Goal: Task Accomplishment & Management: Complete application form

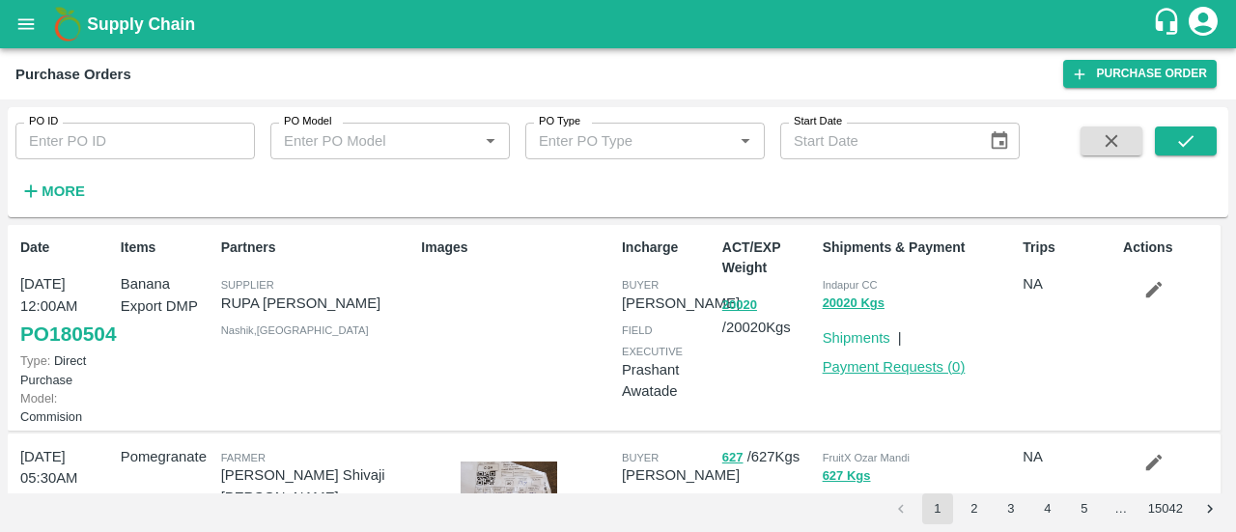
click at [924, 370] on link "Payment Requests ( 0 )" at bounding box center [894, 366] width 143 height 15
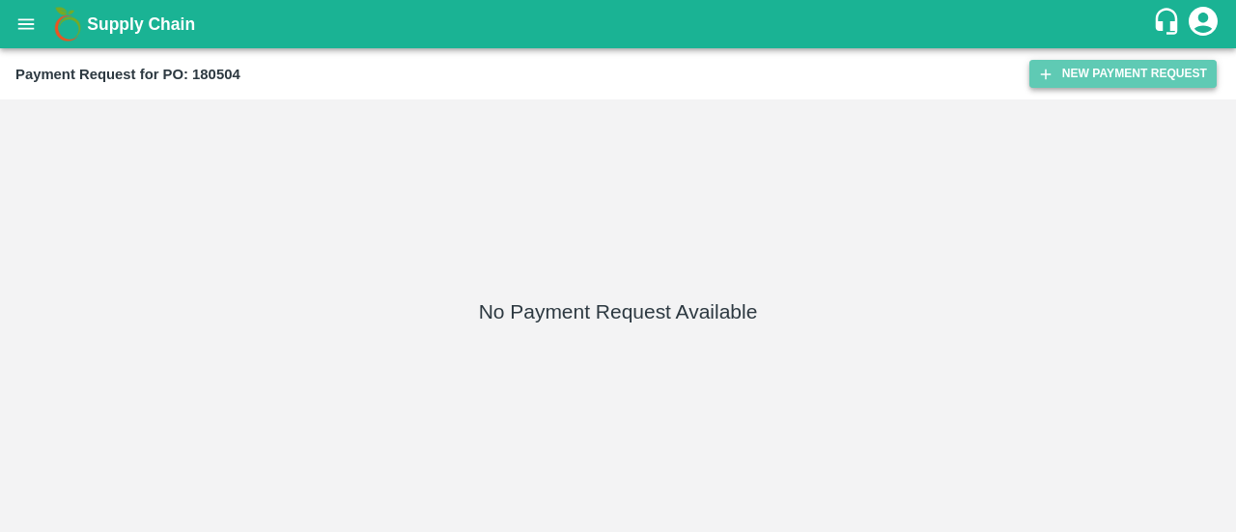
click at [1074, 70] on button "New Payment Request" at bounding box center [1122, 74] width 187 height 28
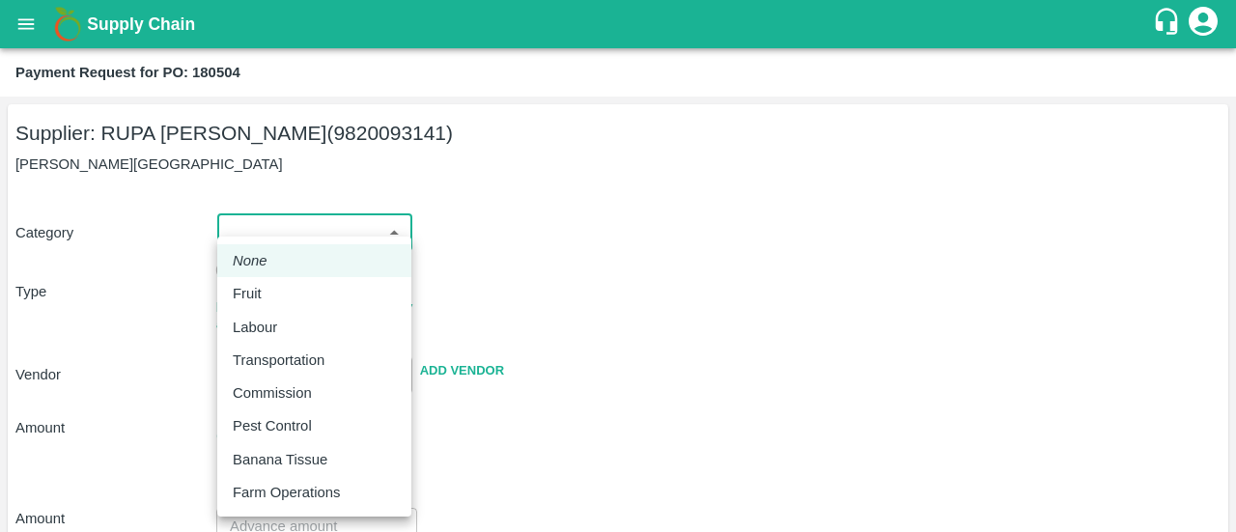
click at [317, 244] on body "Supply Chain Payment Request for PO: 180504 Supplier: RUPA GAURANG SANKHESARA (…" at bounding box center [618, 266] width 1236 height 532
click at [286, 284] on div "Fruit" at bounding box center [314, 293] width 163 height 21
type input "1"
type input "[PERSON_NAME] [PERSON_NAME] - 9820093141(Supplier)"
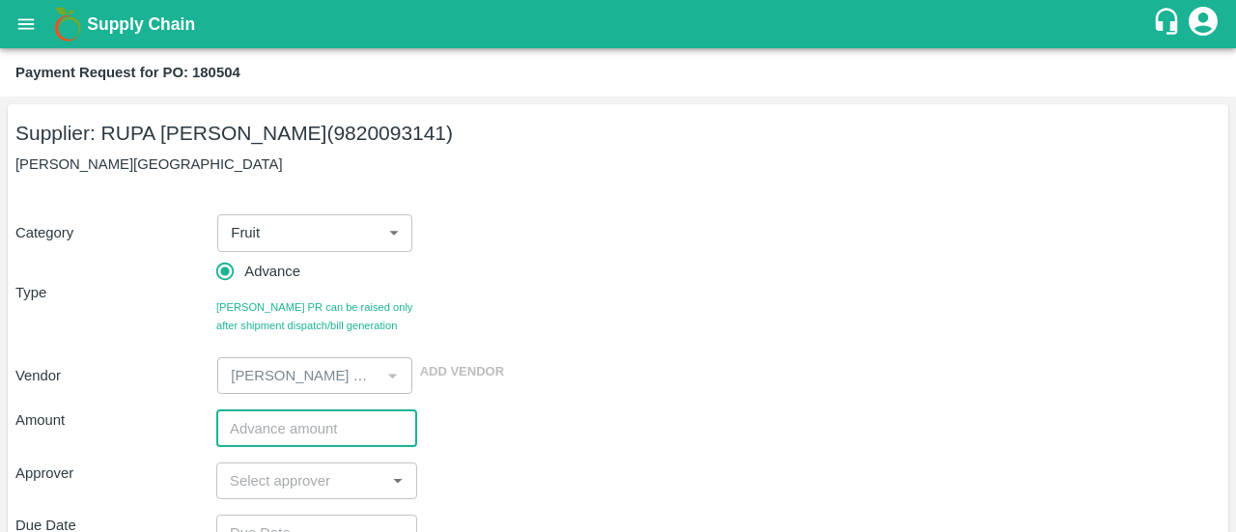
click at [253, 436] on input "number" at bounding box center [316, 427] width 201 height 37
paste input "442750"
type input "442750"
click at [642, 387] on div "Vendor ​ Add Vendor" at bounding box center [614, 372] width 1213 height 44
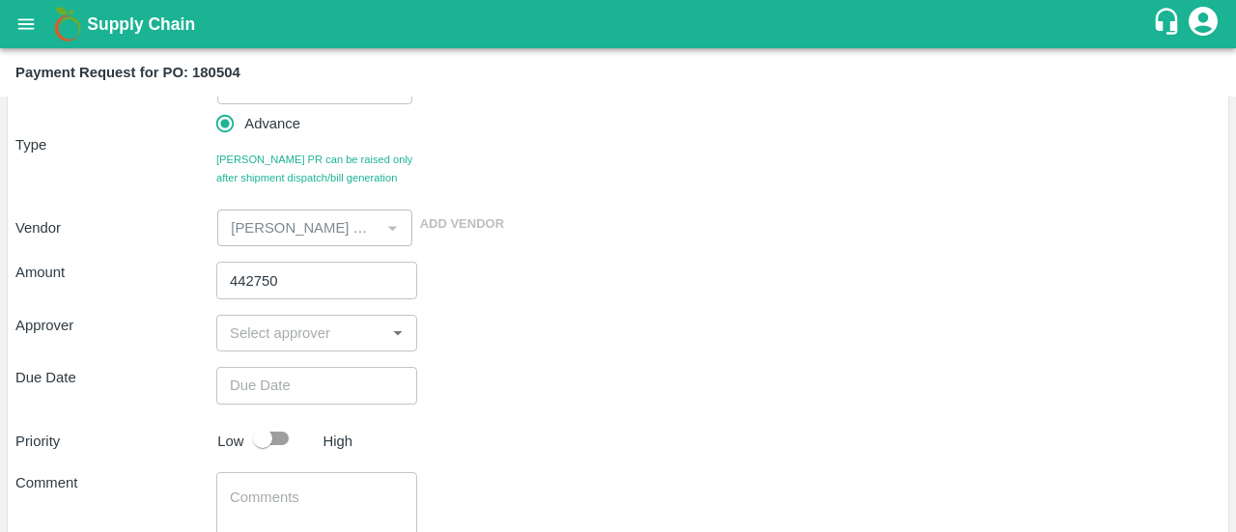
scroll to position [149, 0]
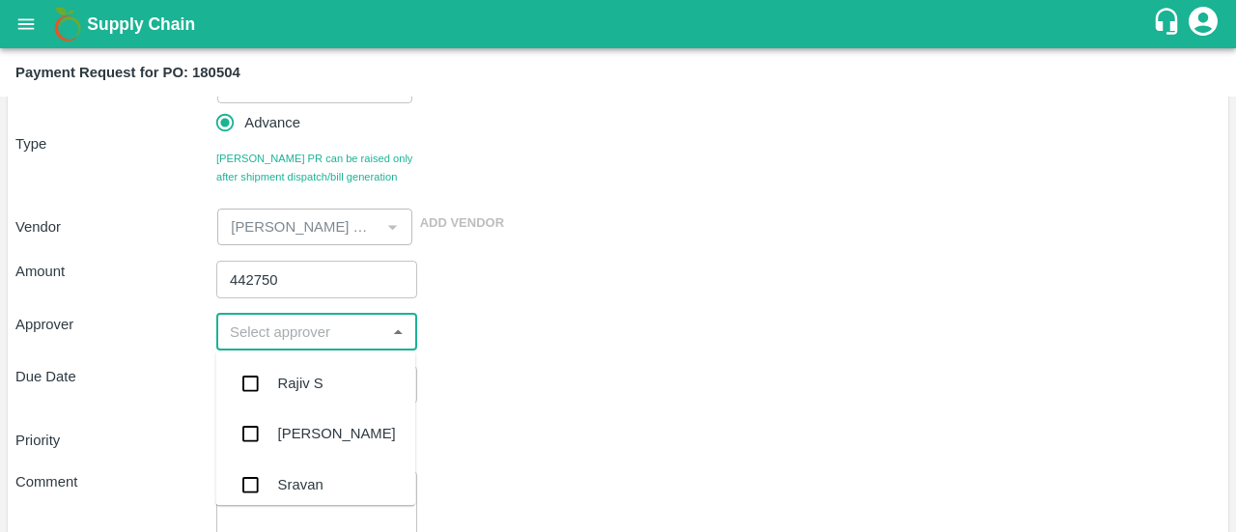
click at [259, 330] on input "input" at bounding box center [300, 332] width 157 height 25
type input "ayu"
click at [256, 369] on input "checkbox" at bounding box center [250, 383] width 39 height 39
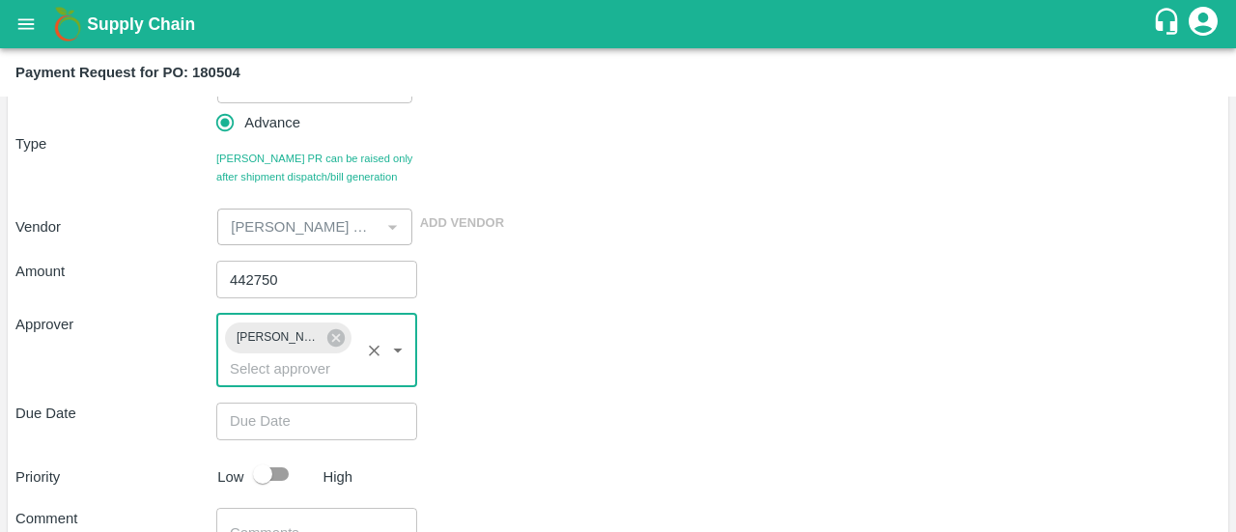
type input "DD/MM/YYYY hh:mm aa"
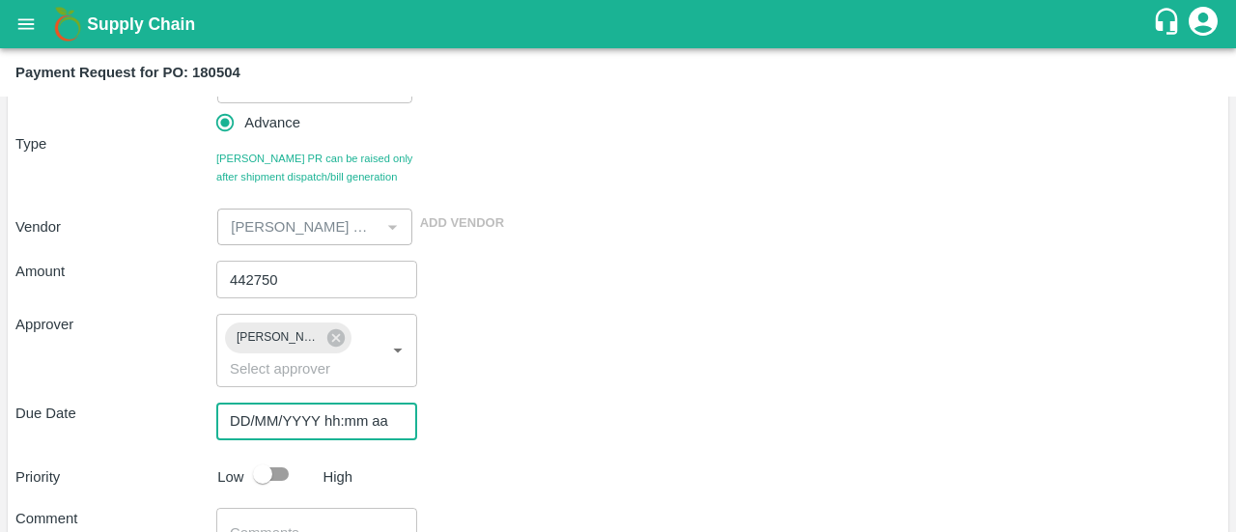
click at [282, 424] on input "DD/MM/YYYY hh:mm aa" at bounding box center [309, 421] width 187 height 37
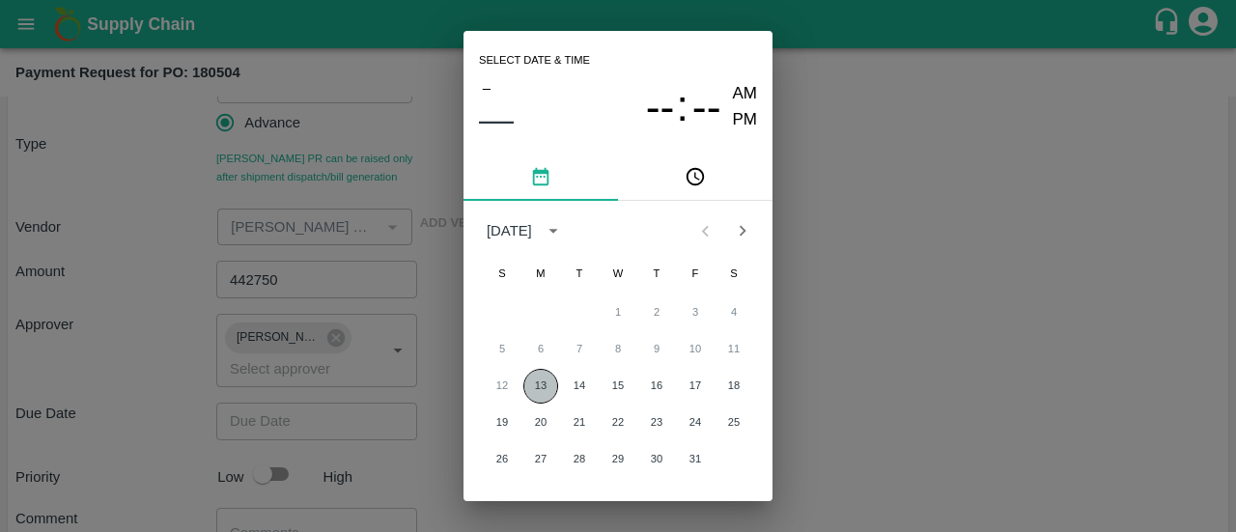
click at [537, 380] on button "13" at bounding box center [540, 386] width 35 height 35
type input "[DATE] 12:00 AM"
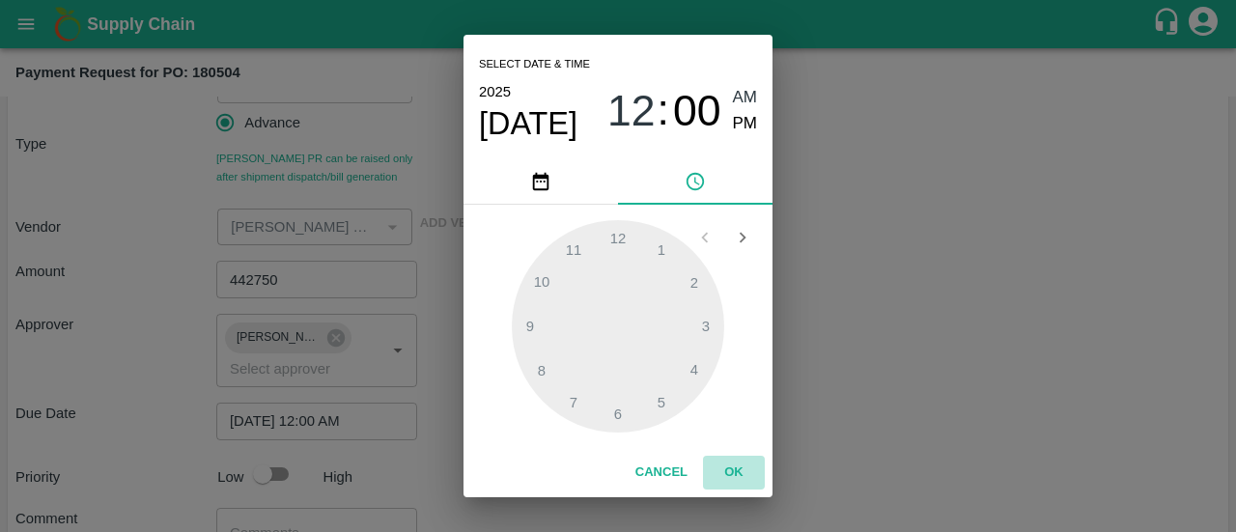
click at [741, 478] on button "OK" at bounding box center [734, 473] width 62 height 34
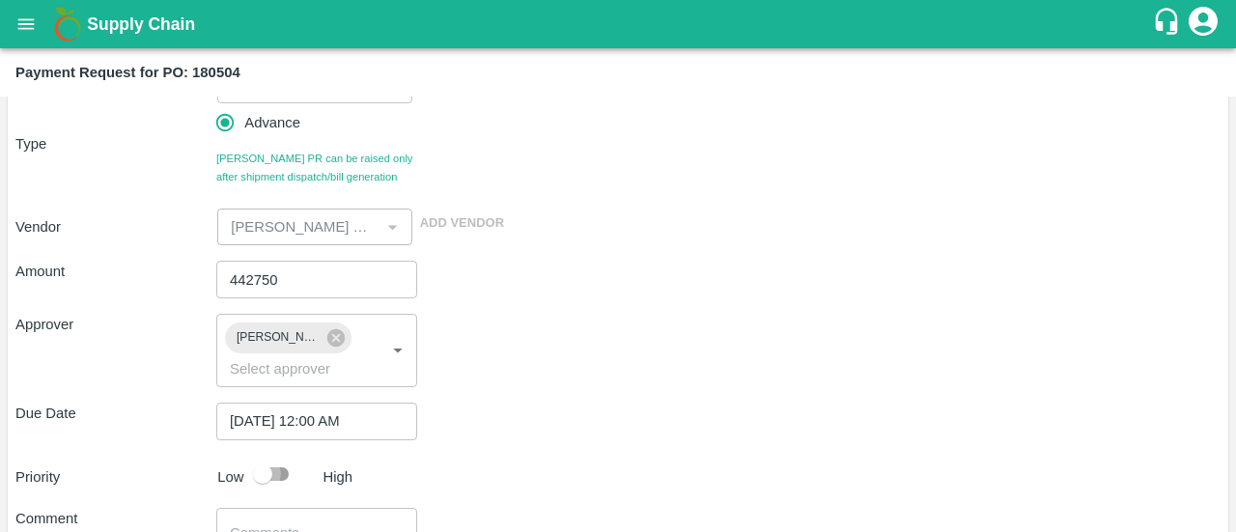
click at [278, 482] on input "checkbox" at bounding box center [263, 474] width 110 height 37
checkbox input "true"
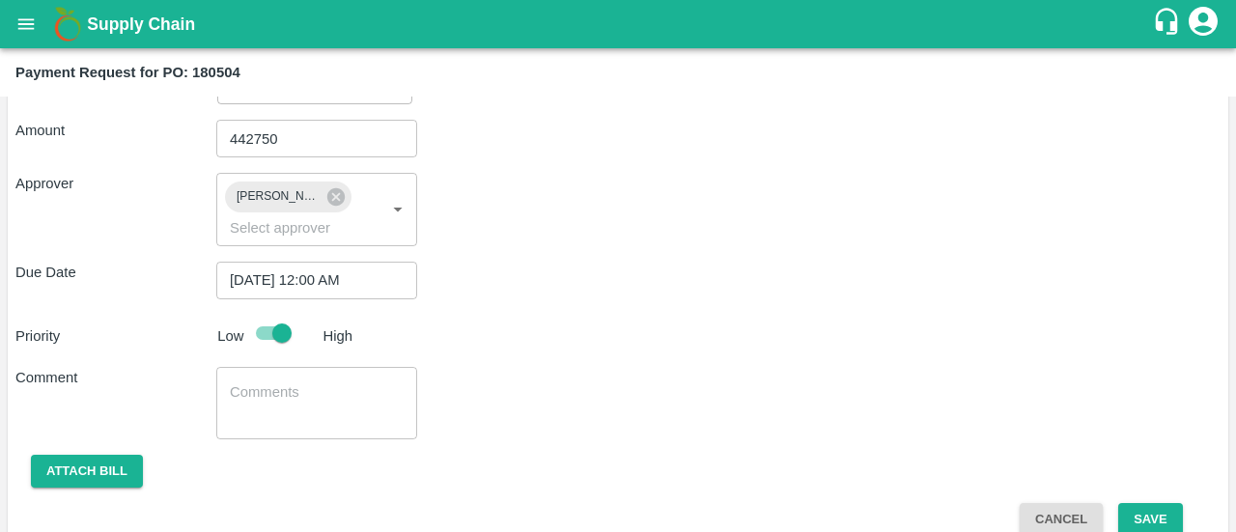
scroll to position [291, 0]
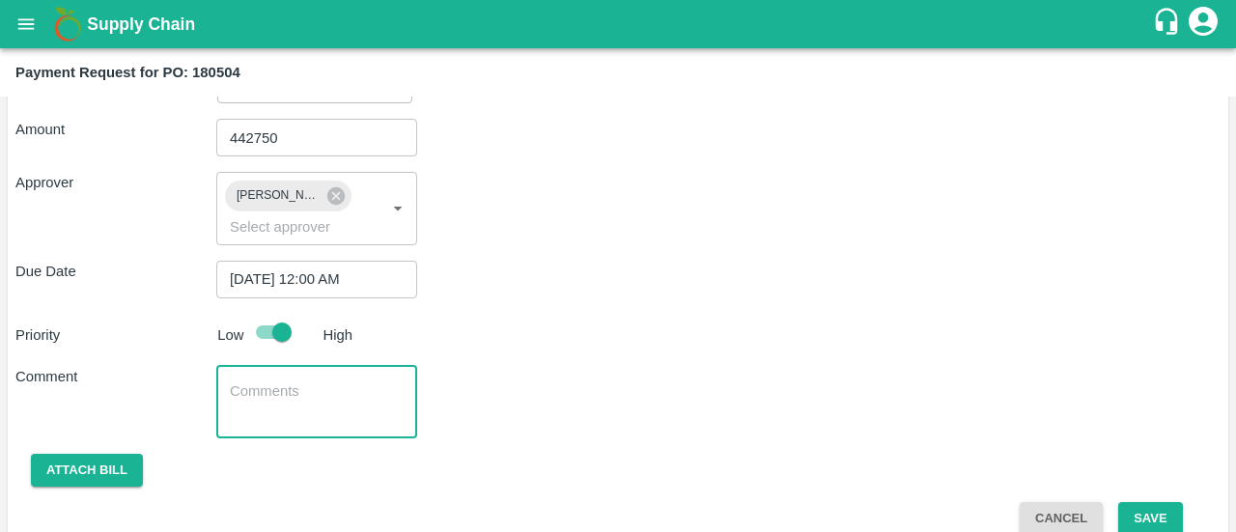
click at [263, 406] on textarea at bounding box center [317, 401] width 174 height 41
click at [336, 420] on textarea "50% advance against container no" at bounding box center [317, 401] width 174 height 41
paste textarea "BMOU9818432"
type textarea "50% advance against container no BMOU9818432"
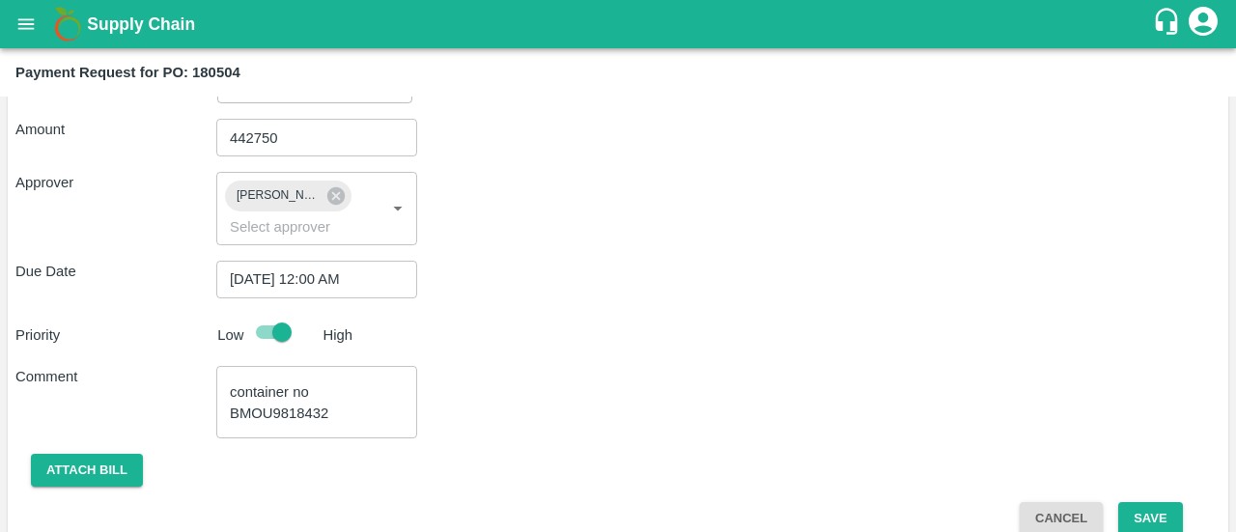
click at [678, 293] on div "Due Date 13/10/2025 12:00 AM ​" at bounding box center [617, 279] width 1205 height 37
click at [1151, 511] on button "Save" at bounding box center [1150, 519] width 64 height 34
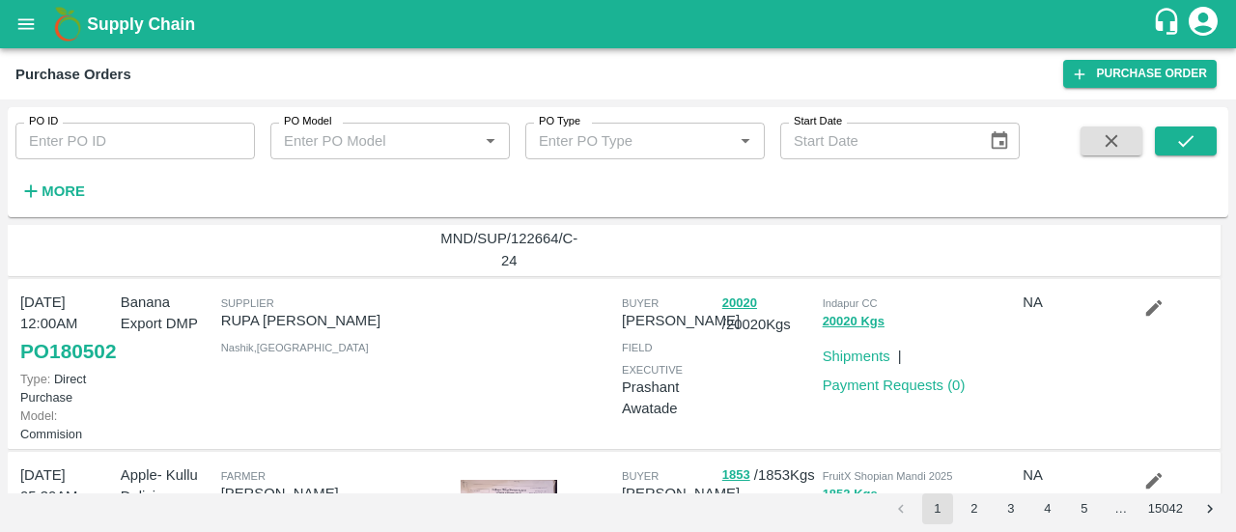
scroll to position [359, 0]
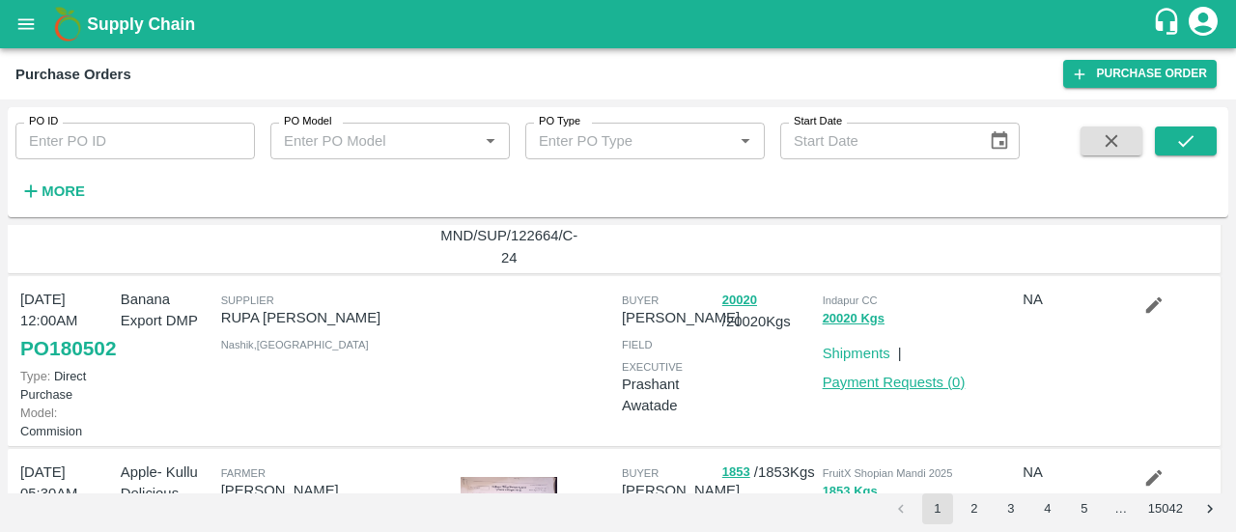
click at [852, 390] on link "Payment Requests ( 0 )" at bounding box center [894, 382] width 143 height 15
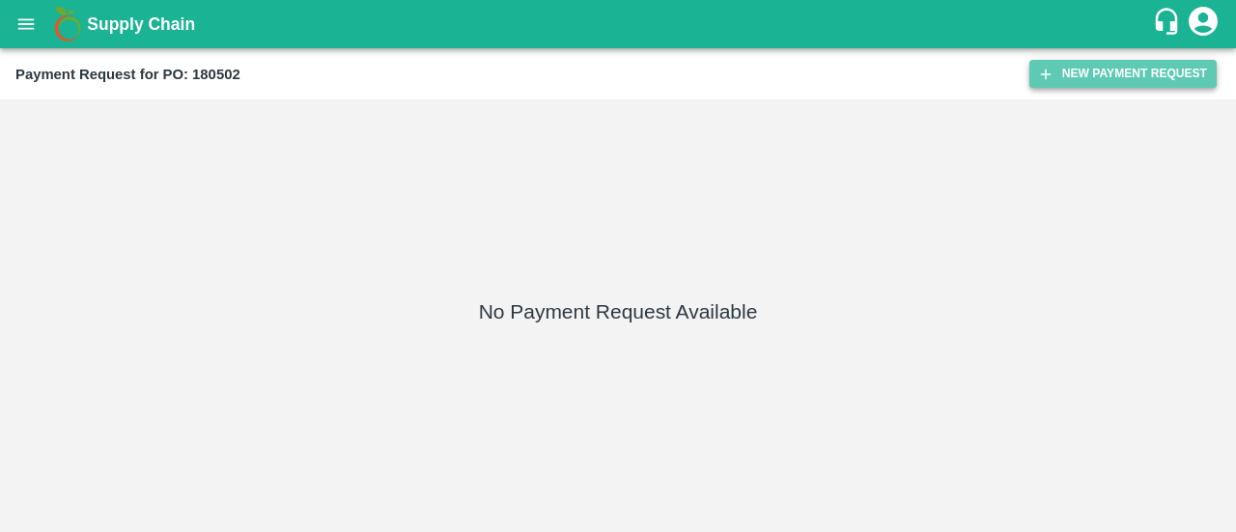
click at [1060, 65] on button "New Payment Request" at bounding box center [1122, 74] width 187 height 28
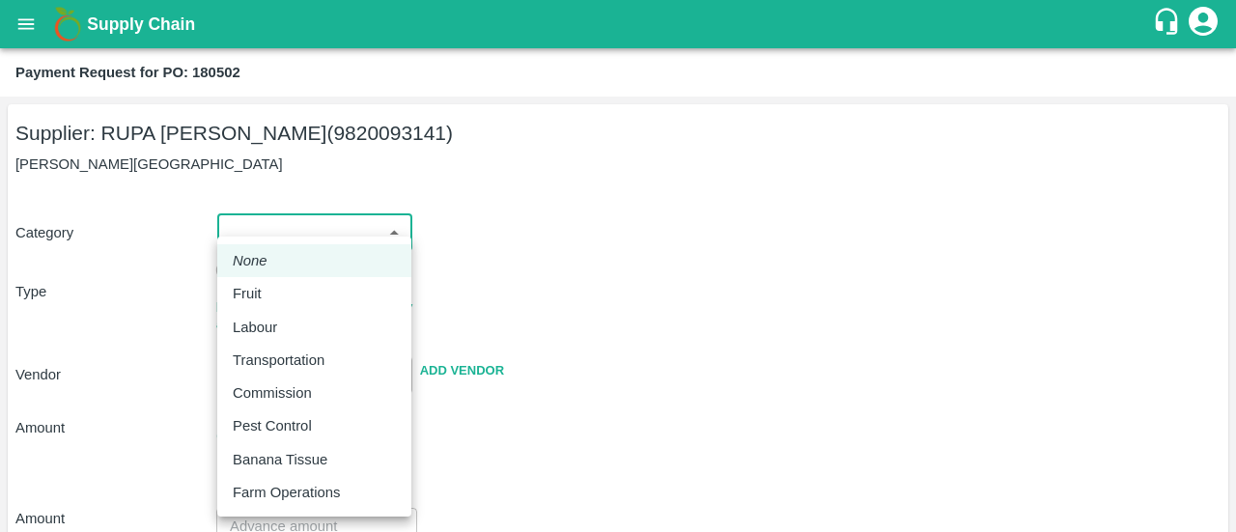
click at [293, 229] on body "Supply Chain Payment Request for PO: 180502 Supplier: RUPA [PERSON_NAME] (98200…" at bounding box center [618, 266] width 1236 height 532
click at [267, 288] on div "Fruit" at bounding box center [252, 293] width 39 height 21
type input "1"
type input "[PERSON_NAME] [PERSON_NAME] - 9820093141(Supplier)"
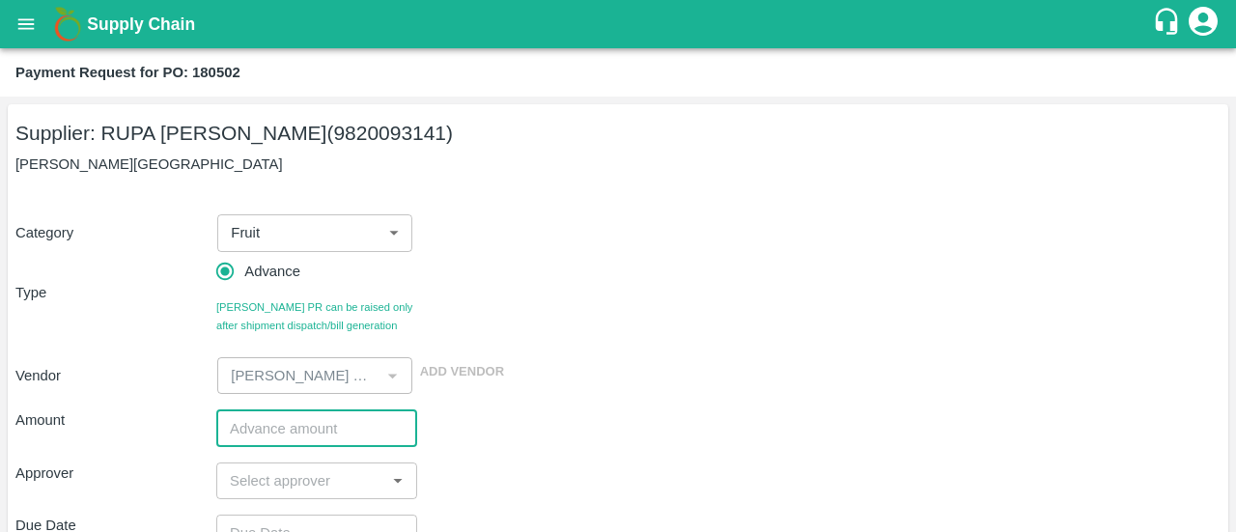
click at [264, 439] on input "number" at bounding box center [316, 427] width 201 height 37
paste input "442750"
type input "442750"
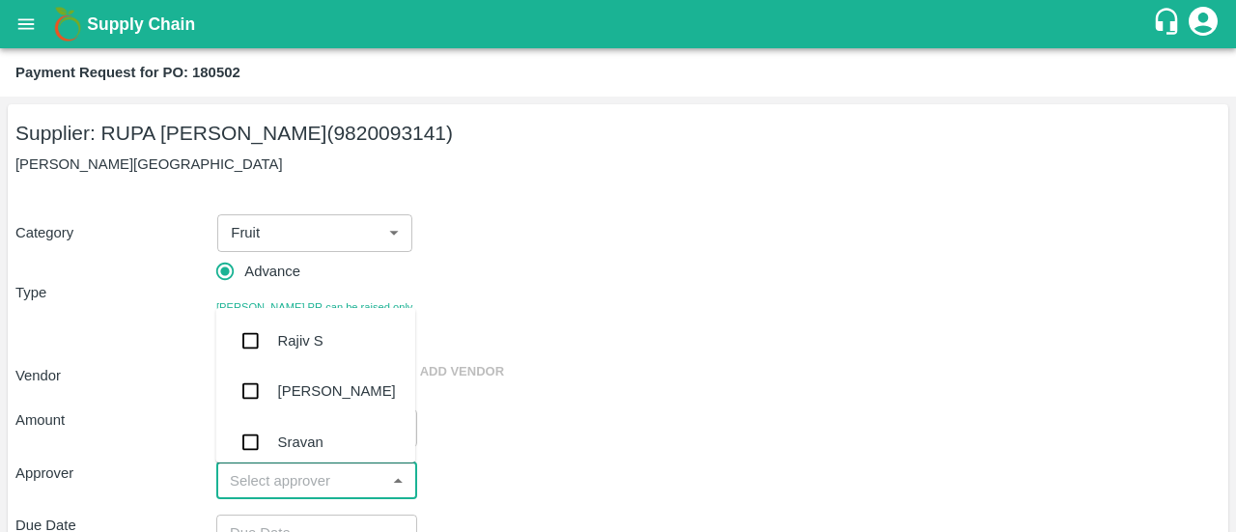
click at [259, 474] on input "input" at bounding box center [300, 480] width 157 height 25
type input "ayu"
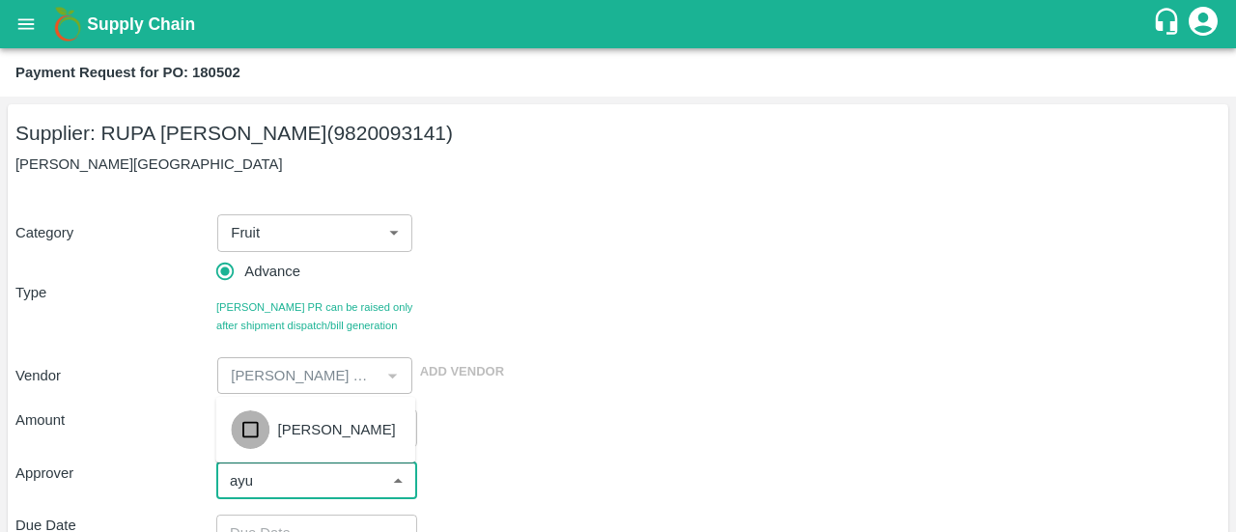
click at [250, 444] on input "checkbox" at bounding box center [250, 429] width 39 height 39
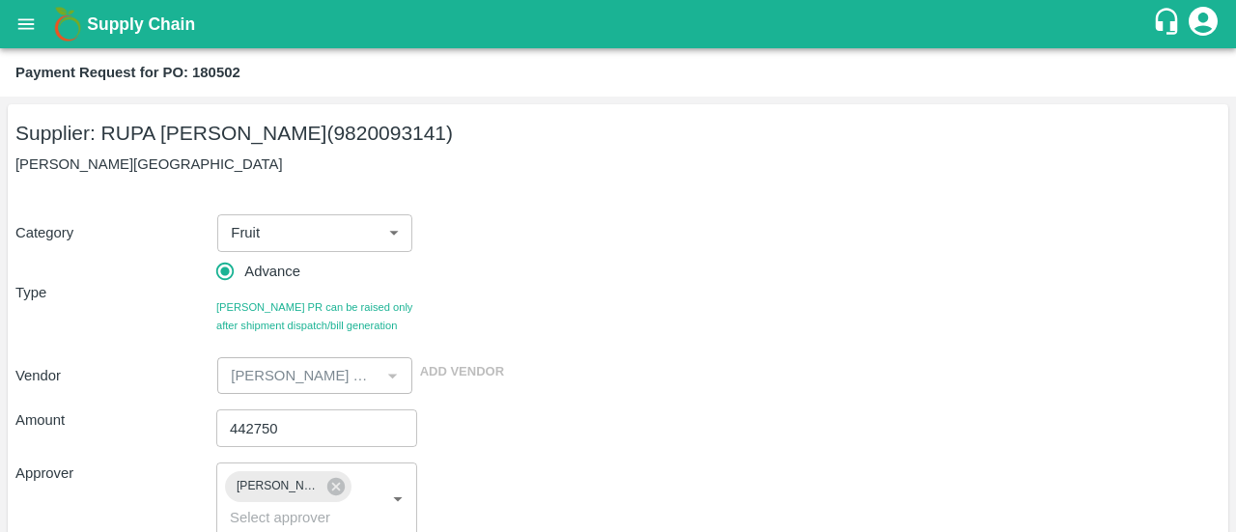
click at [675, 358] on div "Vendor ​ Add Vendor" at bounding box center [614, 372] width 1213 height 44
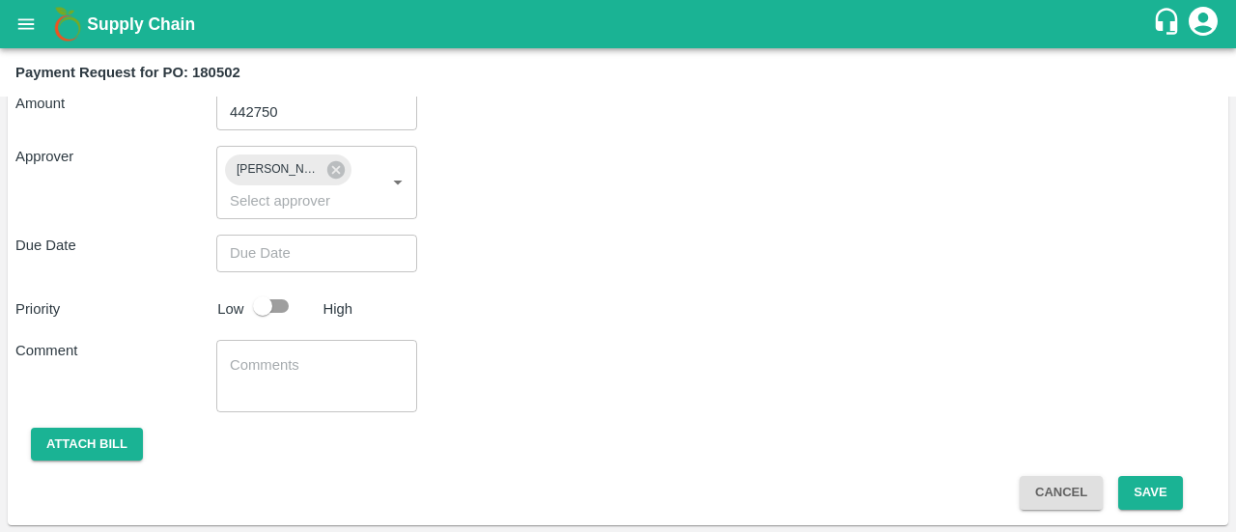
scroll to position [317, 0]
type input "DD/MM/YYYY hh:mm aa"
click at [282, 254] on input "DD/MM/YYYY hh:mm aa" at bounding box center [309, 253] width 187 height 37
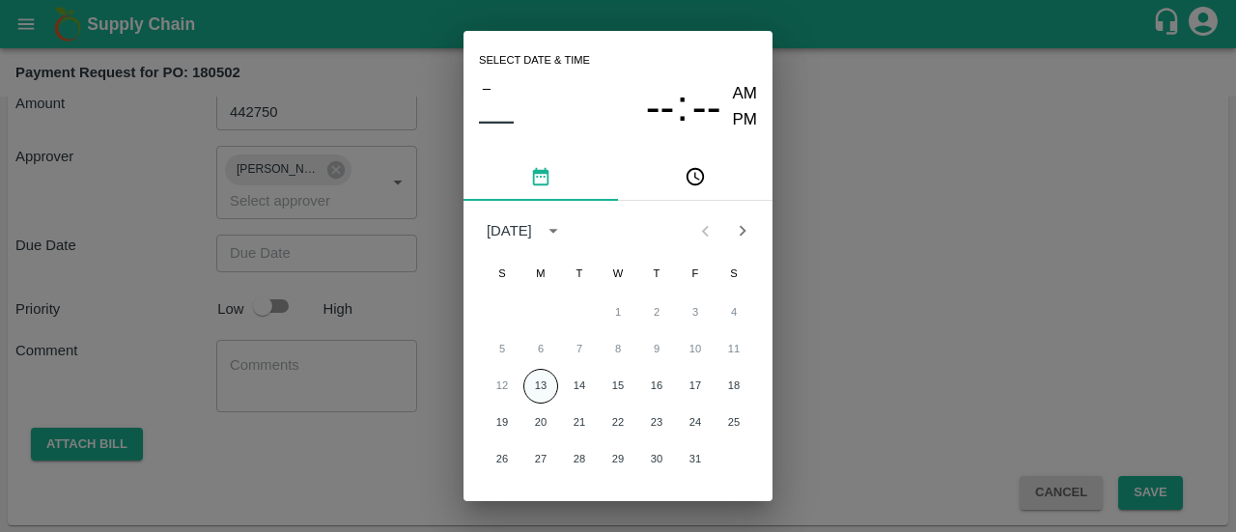
click at [541, 388] on button "13" at bounding box center [540, 386] width 35 height 35
type input "[DATE] 12:00 AM"
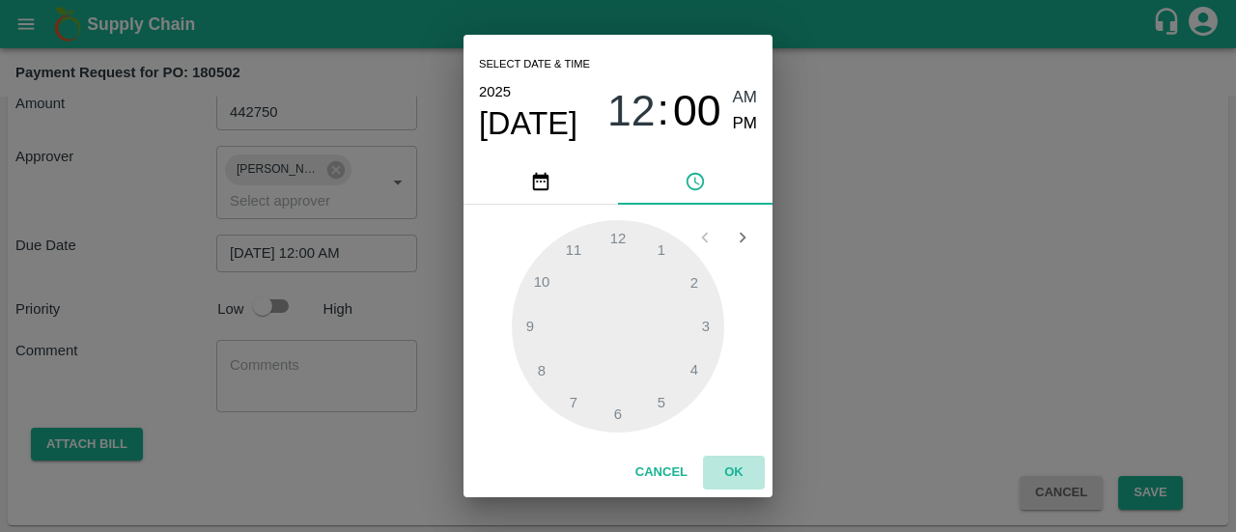
click at [730, 470] on button "OK" at bounding box center [734, 473] width 62 height 34
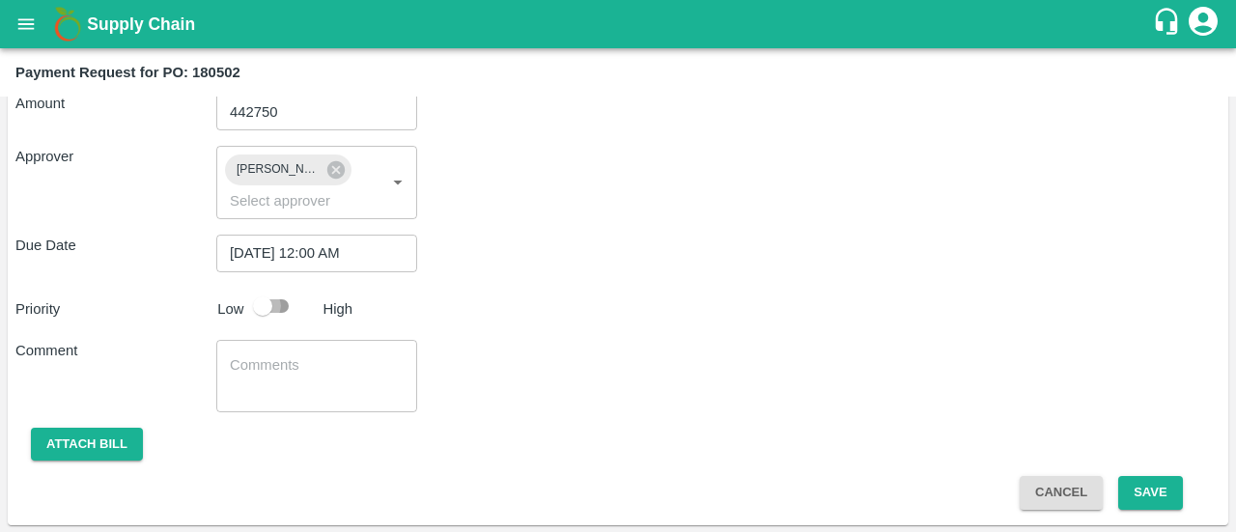
click at [283, 293] on input "checkbox" at bounding box center [263, 306] width 110 height 37
checkbox input "true"
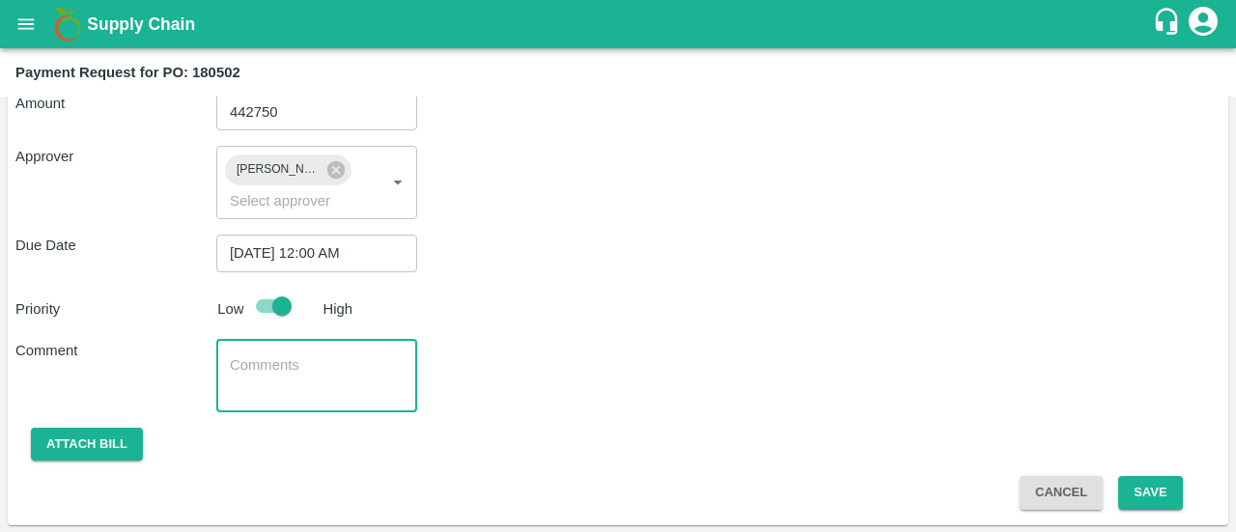
click at [252, 360] on textarea at bounding box center [317, 375] width 174 height 41
paste textarea "BMOU9834881"
type textarea "50% advance against container no BMOU9834881"
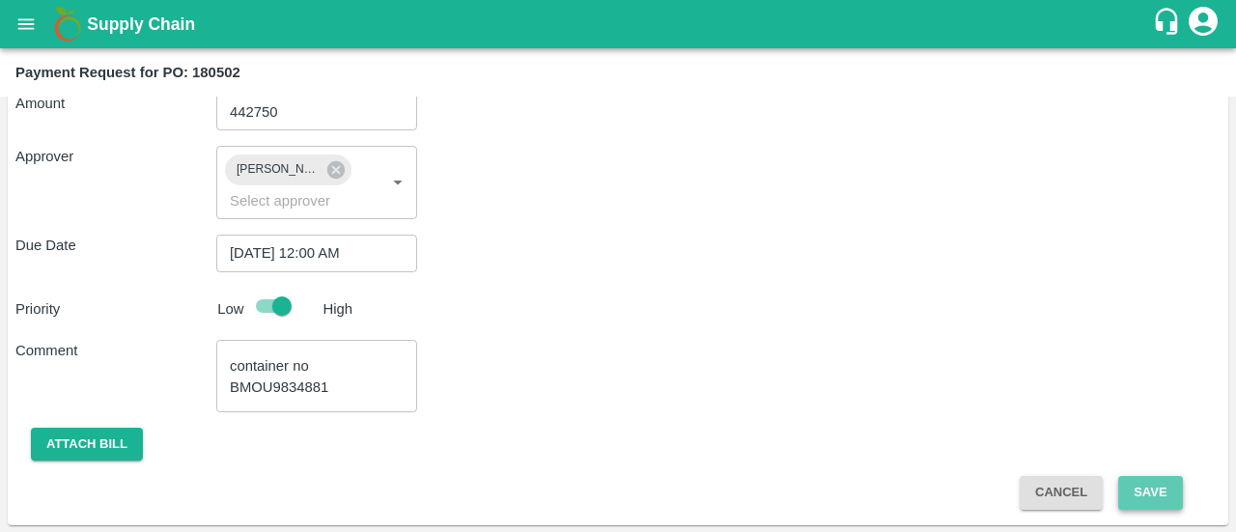
click at [1134, 500] on button "Save" at bounding box center [1150, 493] width 64 height 34
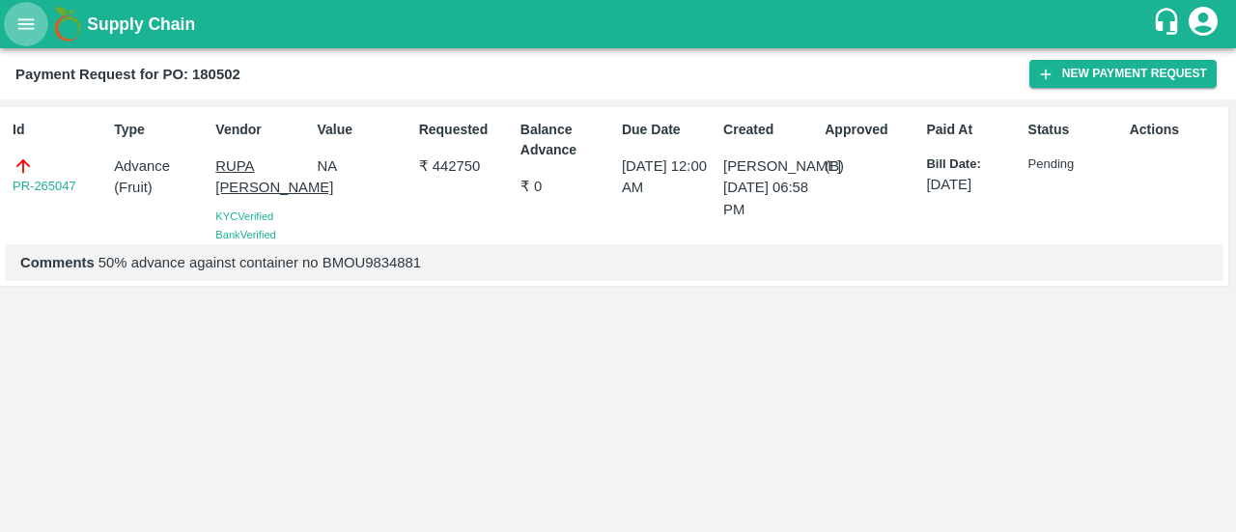
click at [23, 11] on button "open drawer" at bounding box center [26, 24] width 44 height 44
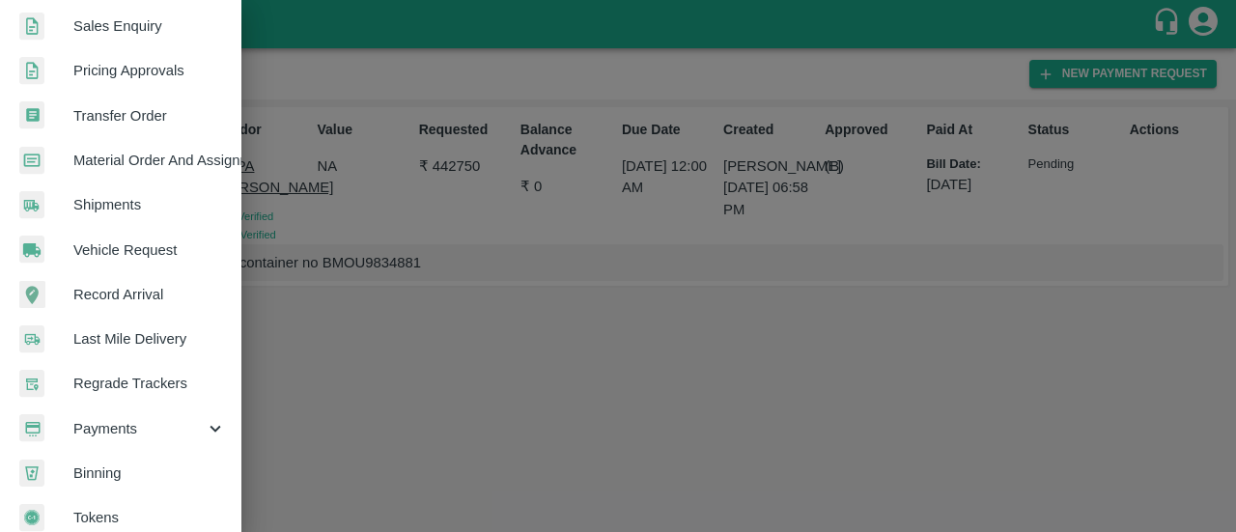
scroll to position [546, 0]
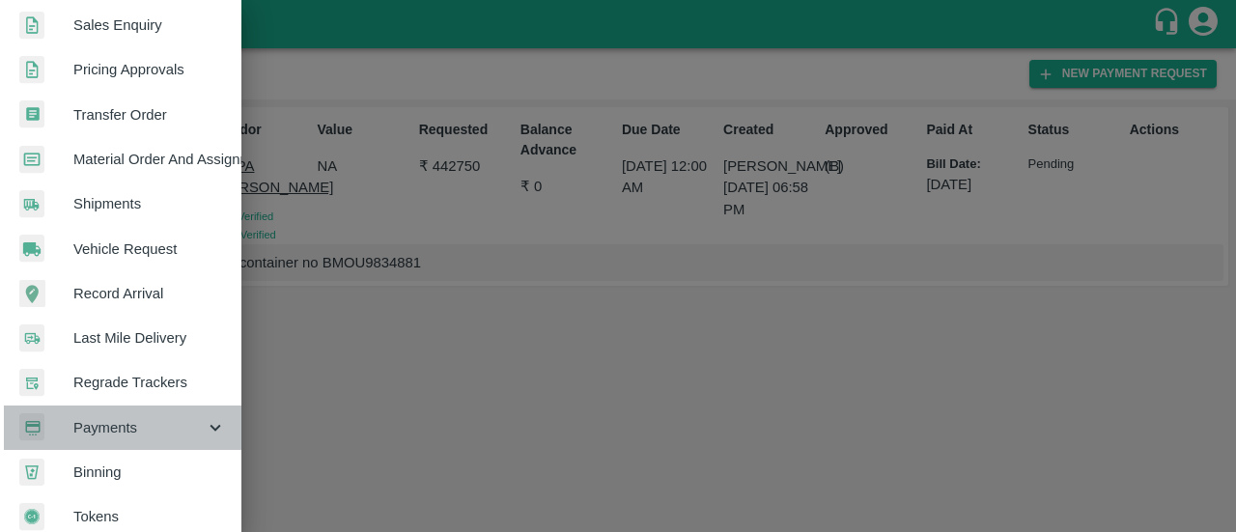
click at [164, 418] on span "Payments" at bounding box center [138, 427] width 131 height 21
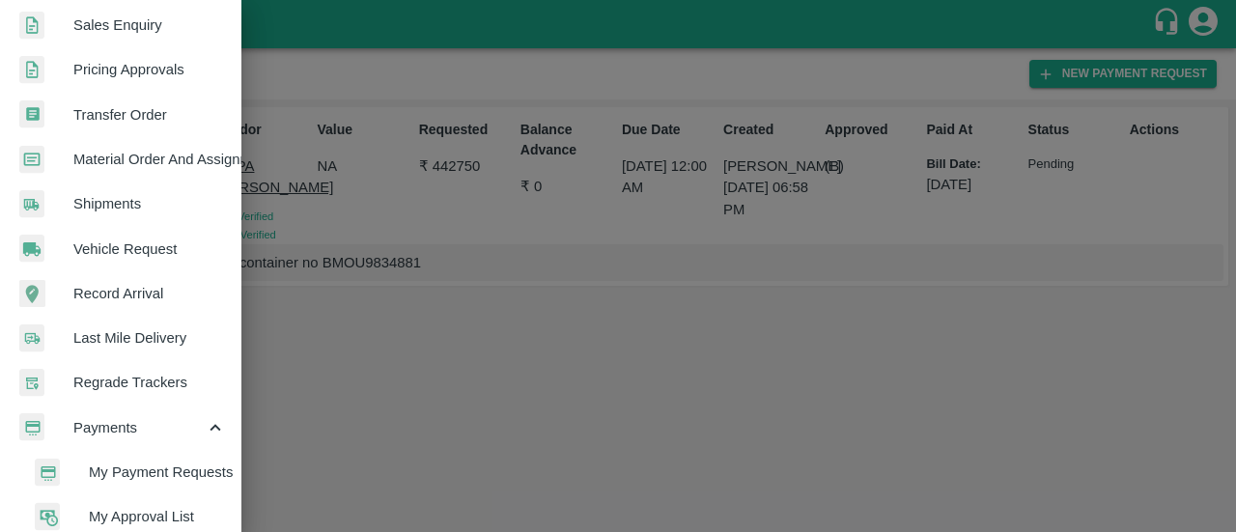
click at [137, 468] on span "My Payment Requests" at bounding box center [157, 472] width 137 height 21
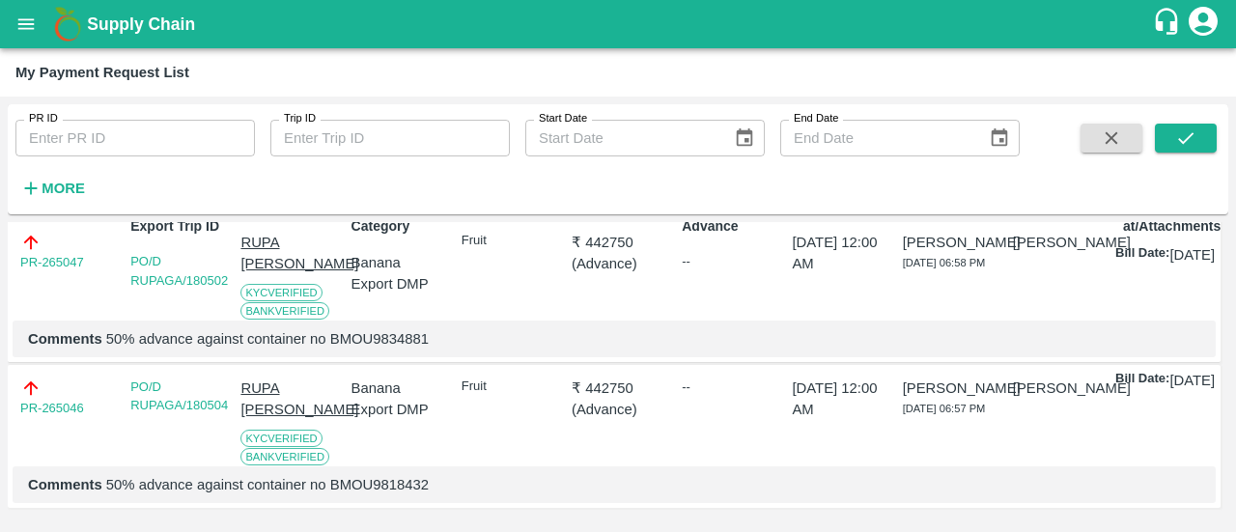
scroll to position [101, 0]
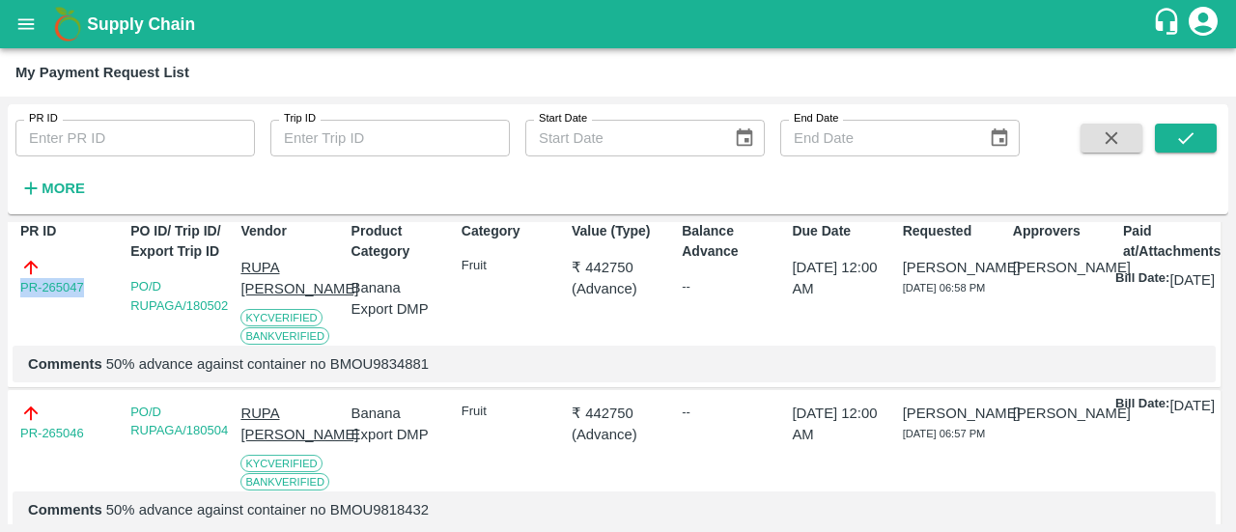
drag, startPoint x: 102, startPoint y: 284, endPoint x: 0, endPoint y: 275, distance: 102.7
click at [0, 275] on div "PR ID PR ID Trip ID Trip ID Start Date Start Date End Date End Date More DOWNLO…" at bounding box center [618, 315] width 1236 height 436
copy link "PR-265047"
drag, startPoint x: 98, startPoint y: 449, endPoint x: 0, endPoint y: 437, distance: 99.2
click at [0, 437] on div "PR ID PR ID Trip ID Trip ID Start Date Start Date End Date End Date More DOWNLO…" at bounding box center [618, 315] width 1236 height 436
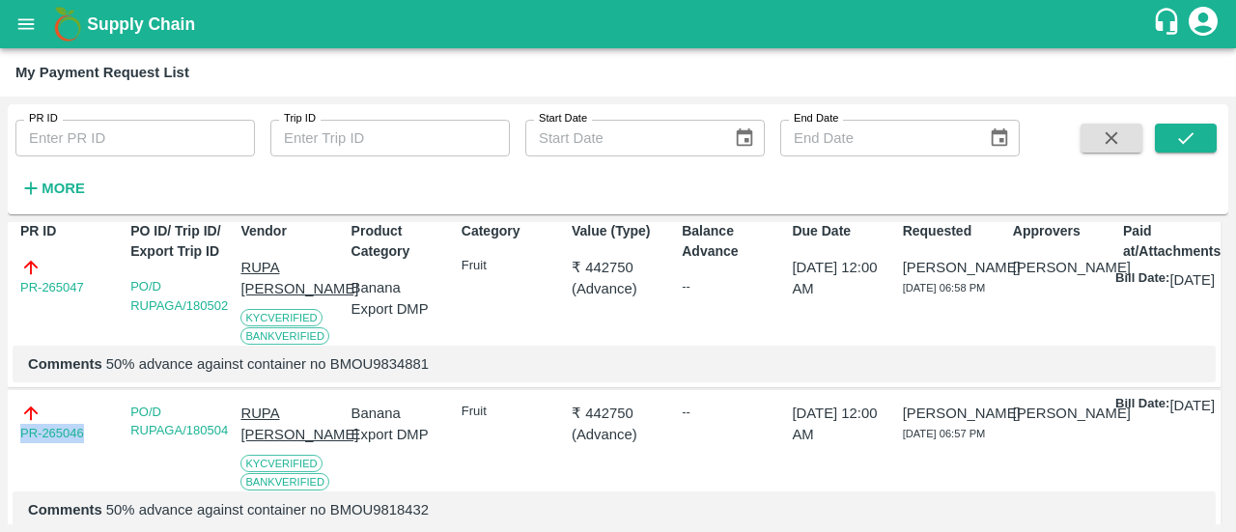
copy link "PR-265046"
